Goal: Obtain resource: Download file/media

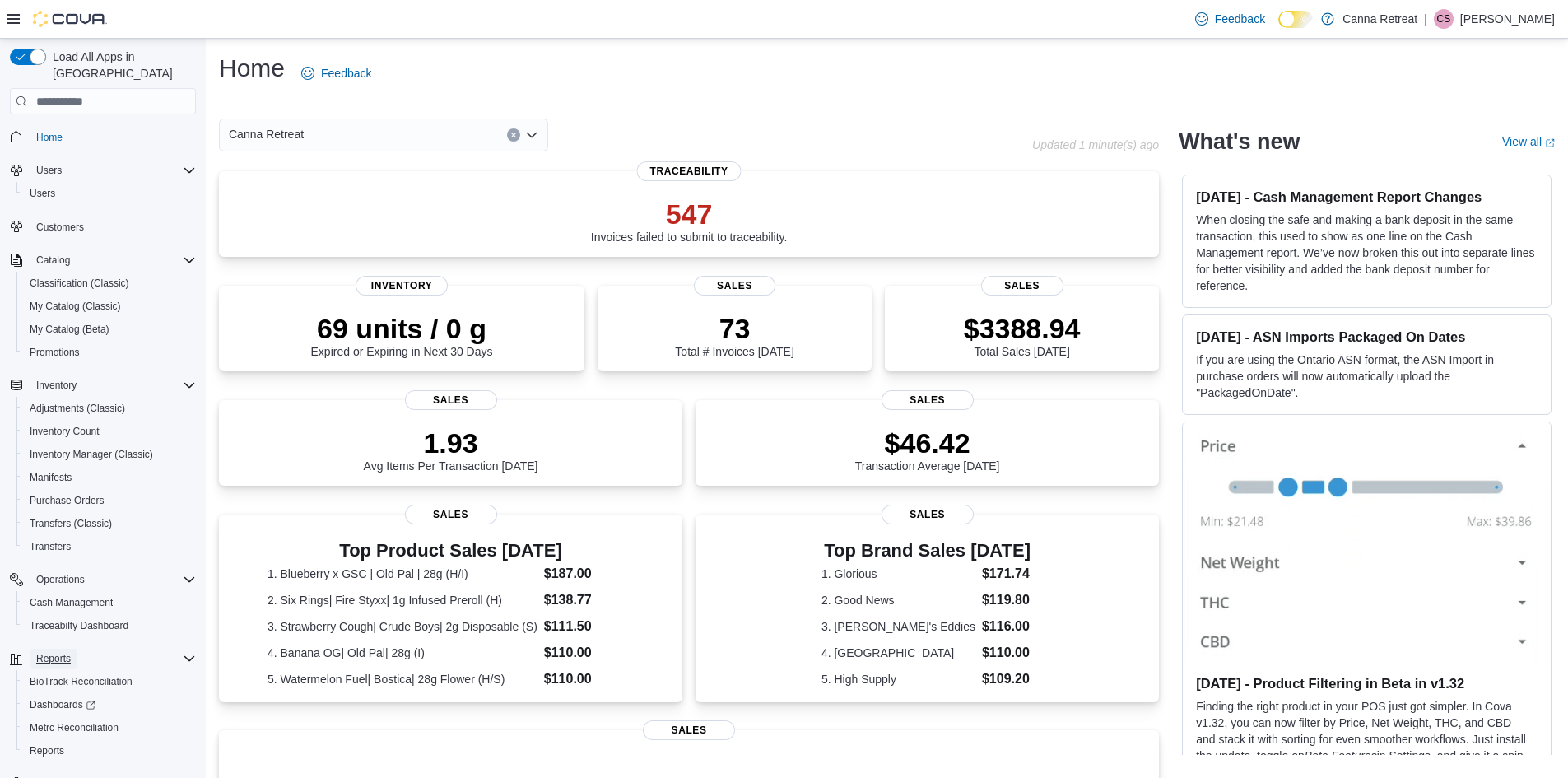
click at [49, 652] on span "Reports" at bounding box center [53, 658] width 34 height 13
click at [67, 652] on span "Reports" at bounding box center [53, 658] width 34 height 13
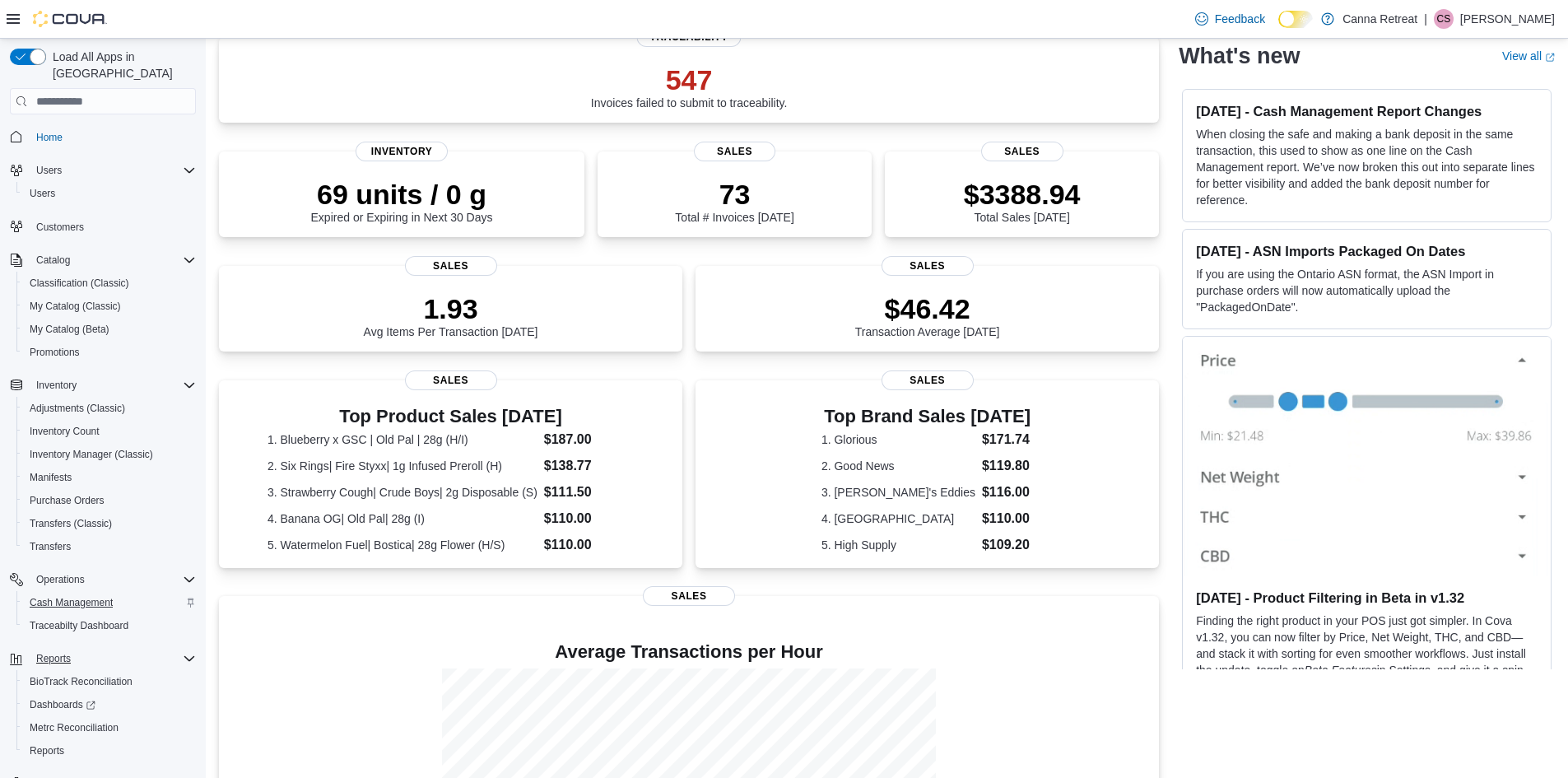
scroll to position [307, 0]
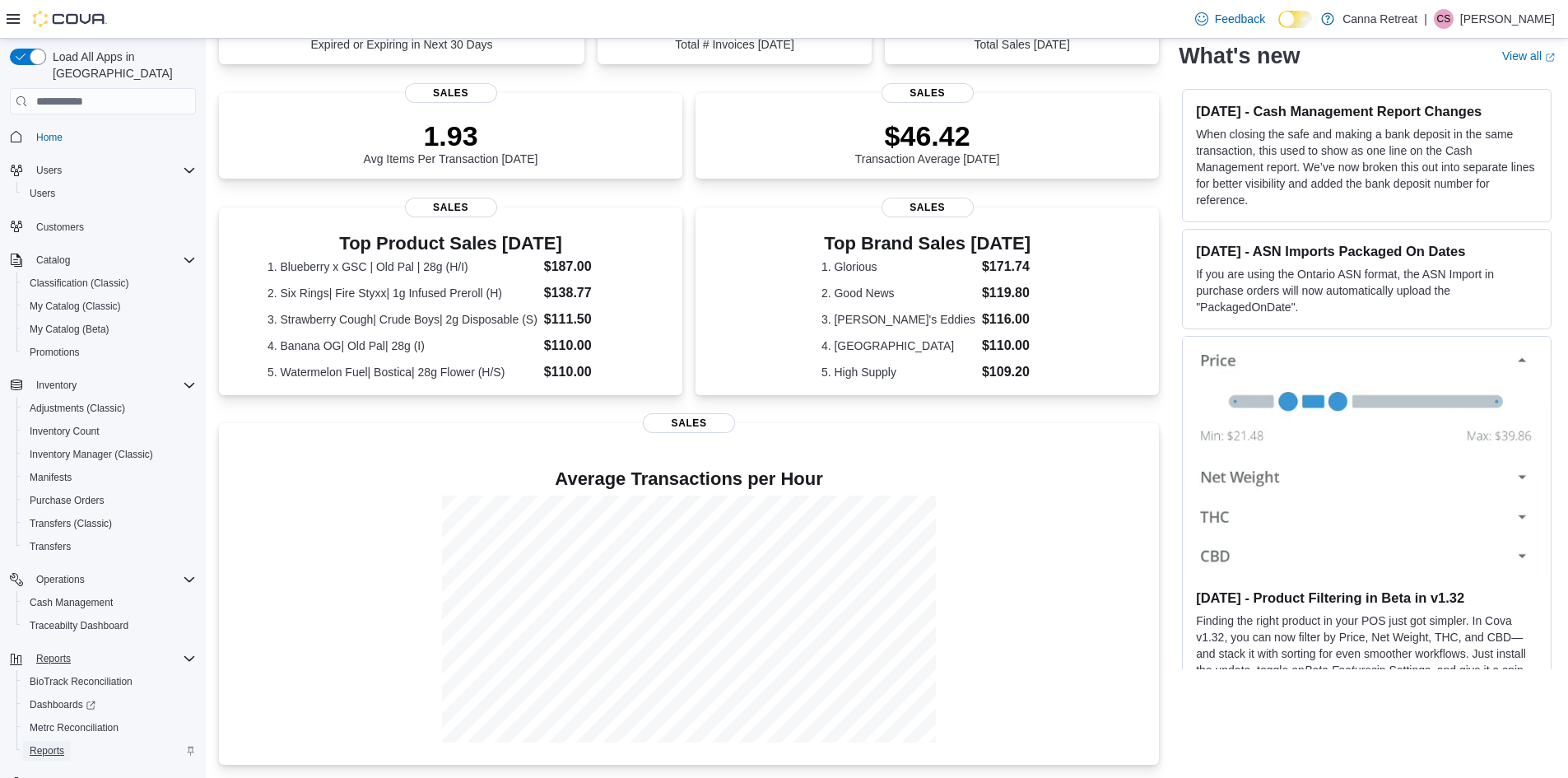
click at [36, 744] on span "Reports" at bounding box center [47, 751] width 34 height 13
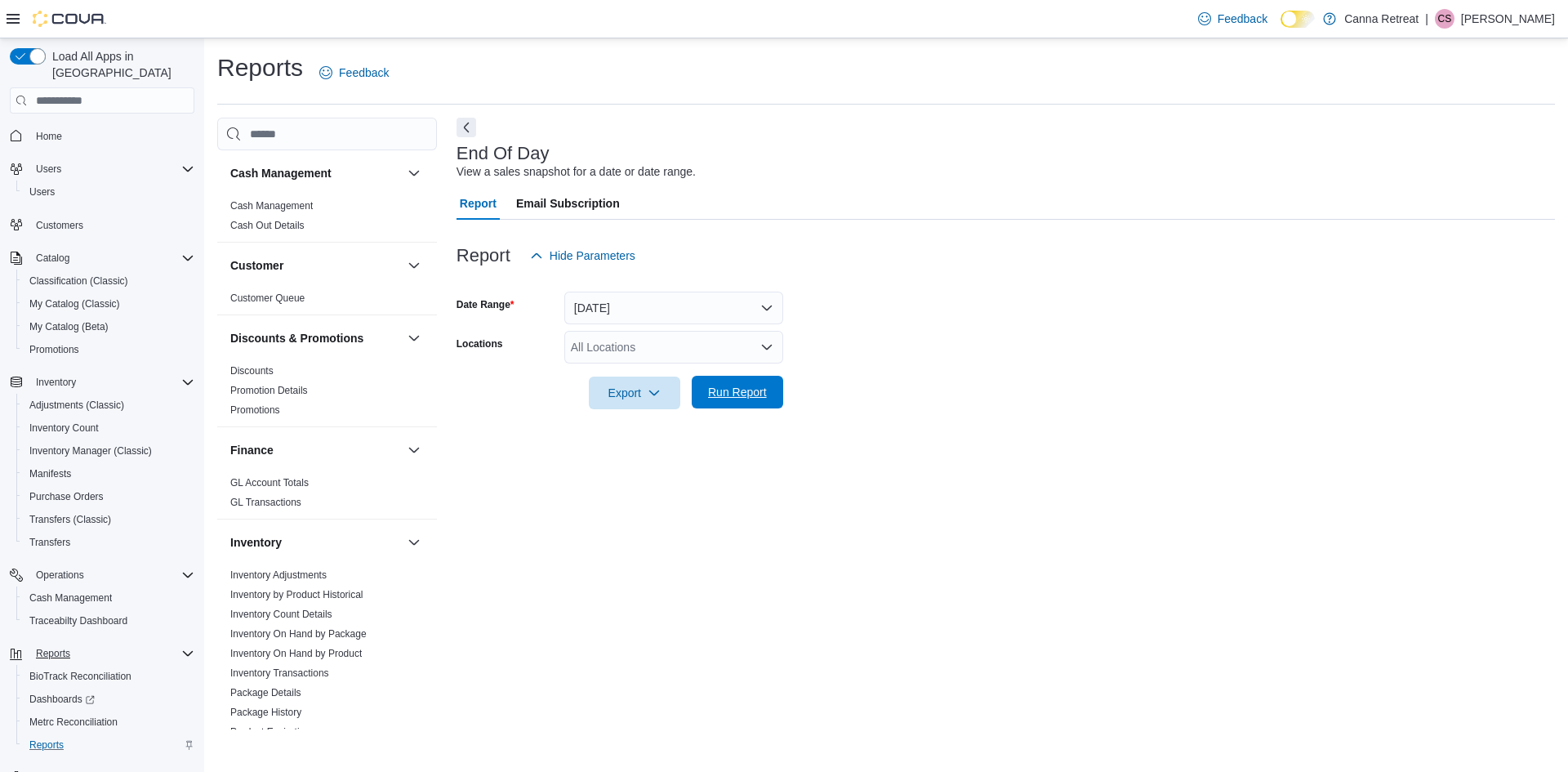
click at [736, 387] on span "Run Report" at bounding box center [737, 392] width 59 height 17
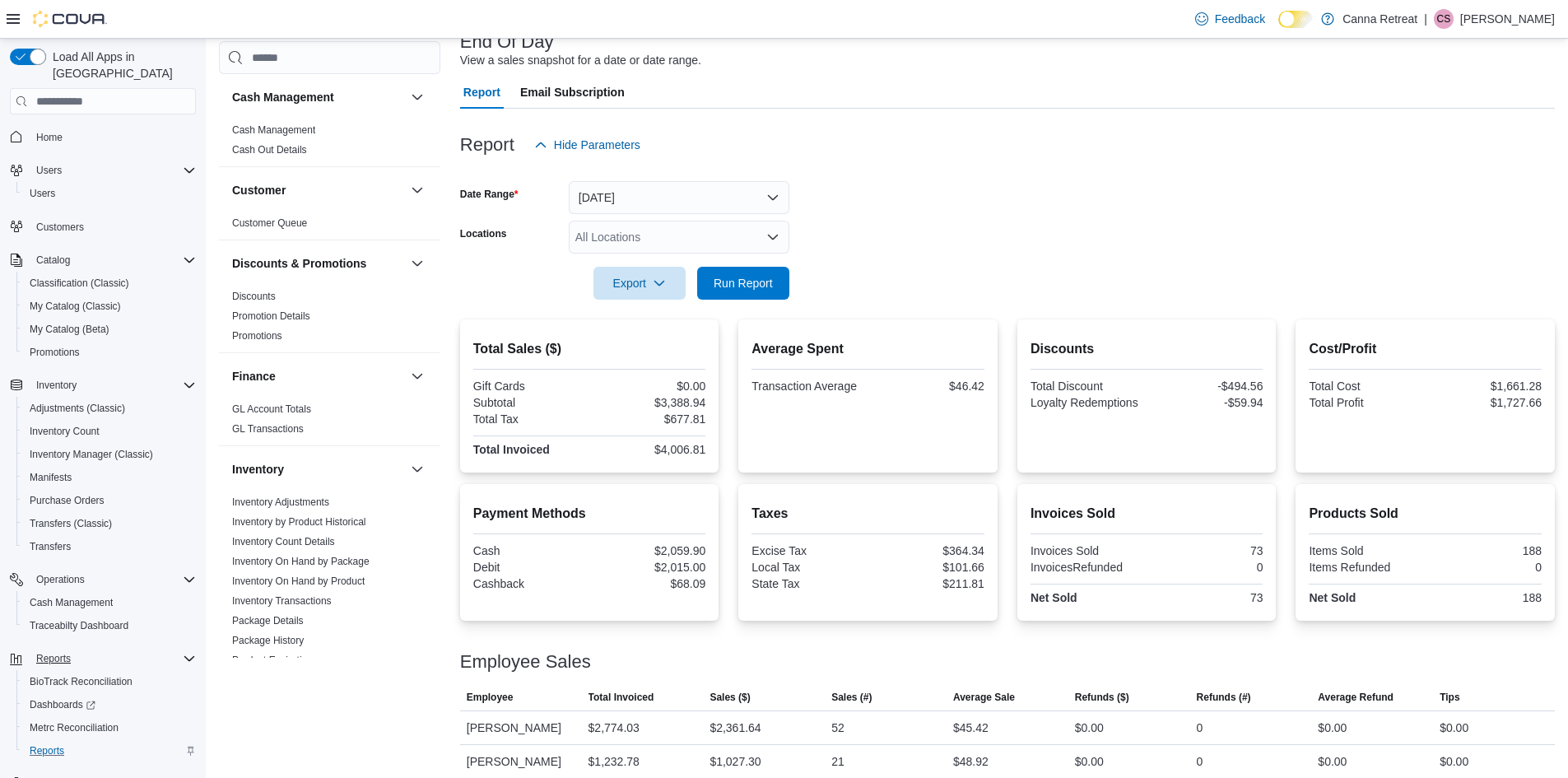
scroll to position [127, 0]
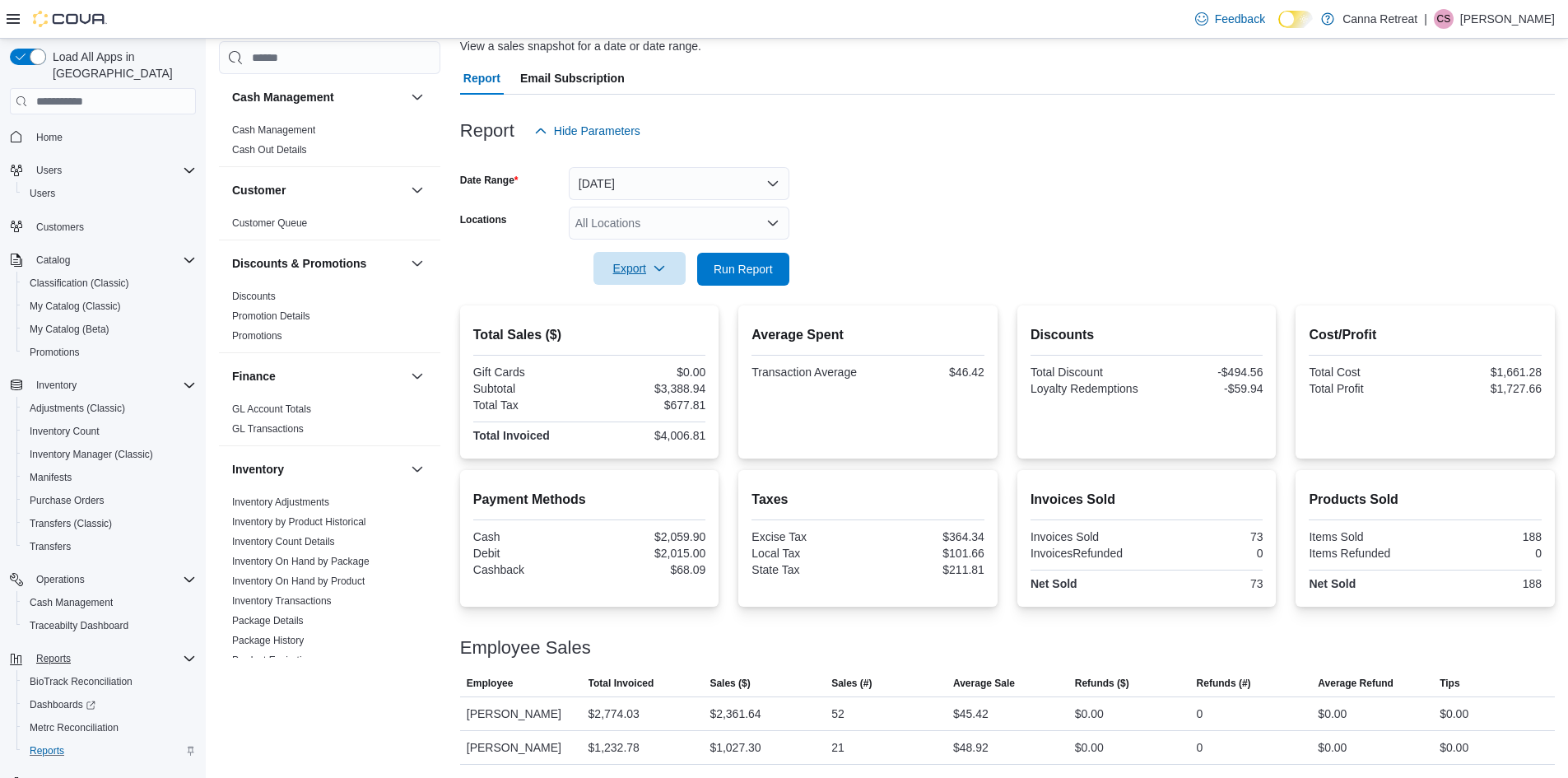
click at [655, 276] on span "Export" at bounding box center [639, 268] width 72 height 33
click at [653, 333] on span "Export to Pdf" at bounding box center [642, 335] width 74 height 13
